Goal: Understand site structure: Understand site structure

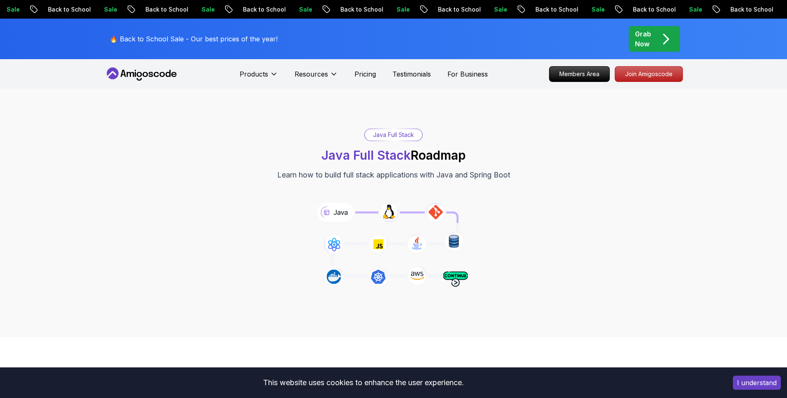
click at [141, 72] on icon at bounding box center [142, 73] width 74 height 13
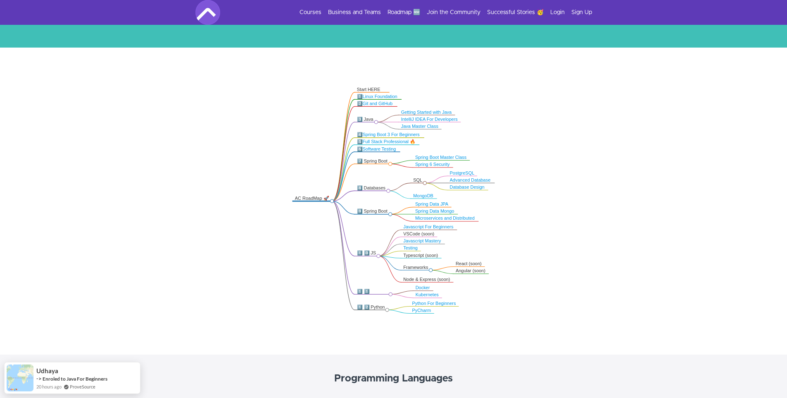
scroll to position [109, 0]
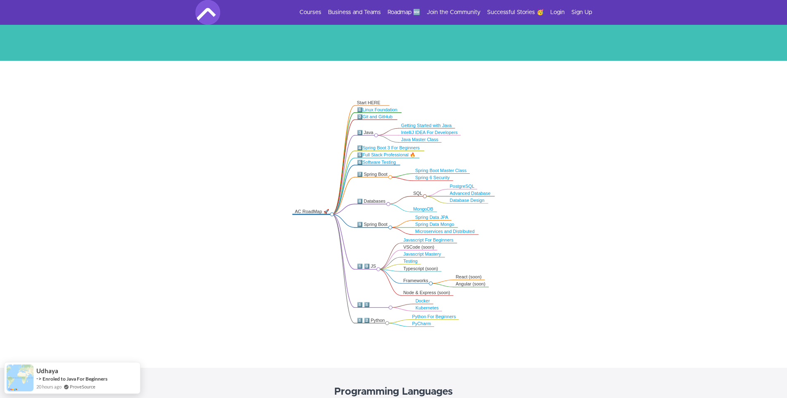
drag, startPoint x: 376, startPoint y: 110, endPoint x: 492, endPoint y: 131, distance: 118.0
click at [493, 131] on icon ".markmap{font:300 16px/20px sans-serif}.markmap-link{fill:none}.markmap-node>ci…" at bounding box center [393, 213] width 787 height 239
drag, startPoint x: 492, startPoint y: 131, endPoint x: 438, endPoint y: 130, distance: 54.6
click at [492, 131] on icon ".markmap{font:300 16px/20px sans-serif}.markmap-link{fill:none}.markmap-node>ci…" at bounding box center [393, 213] width 787 height 239
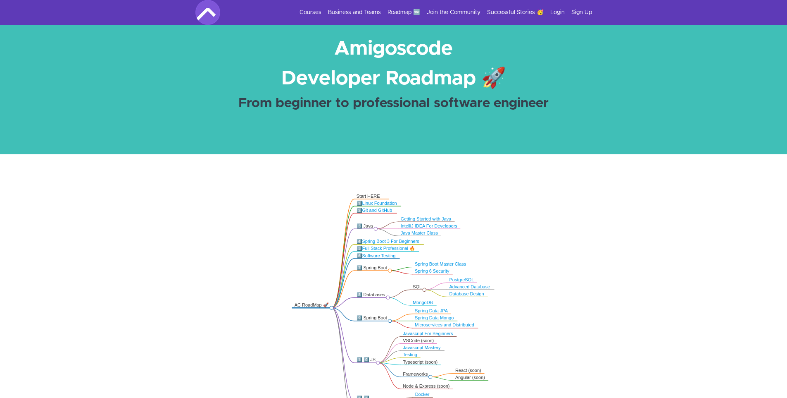
scroll to position [0, 0]
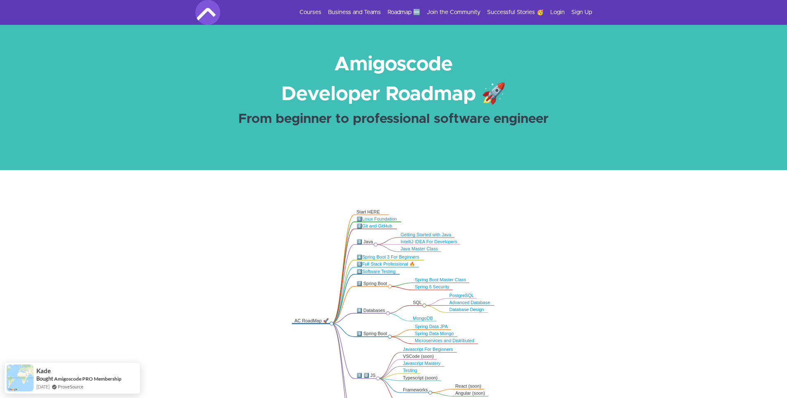
drag, startPoint x: 370, startPoint y: 119, endPoint x: 327, endPoint y: 0, distance: 126.3
